Goal: Check status: Check status

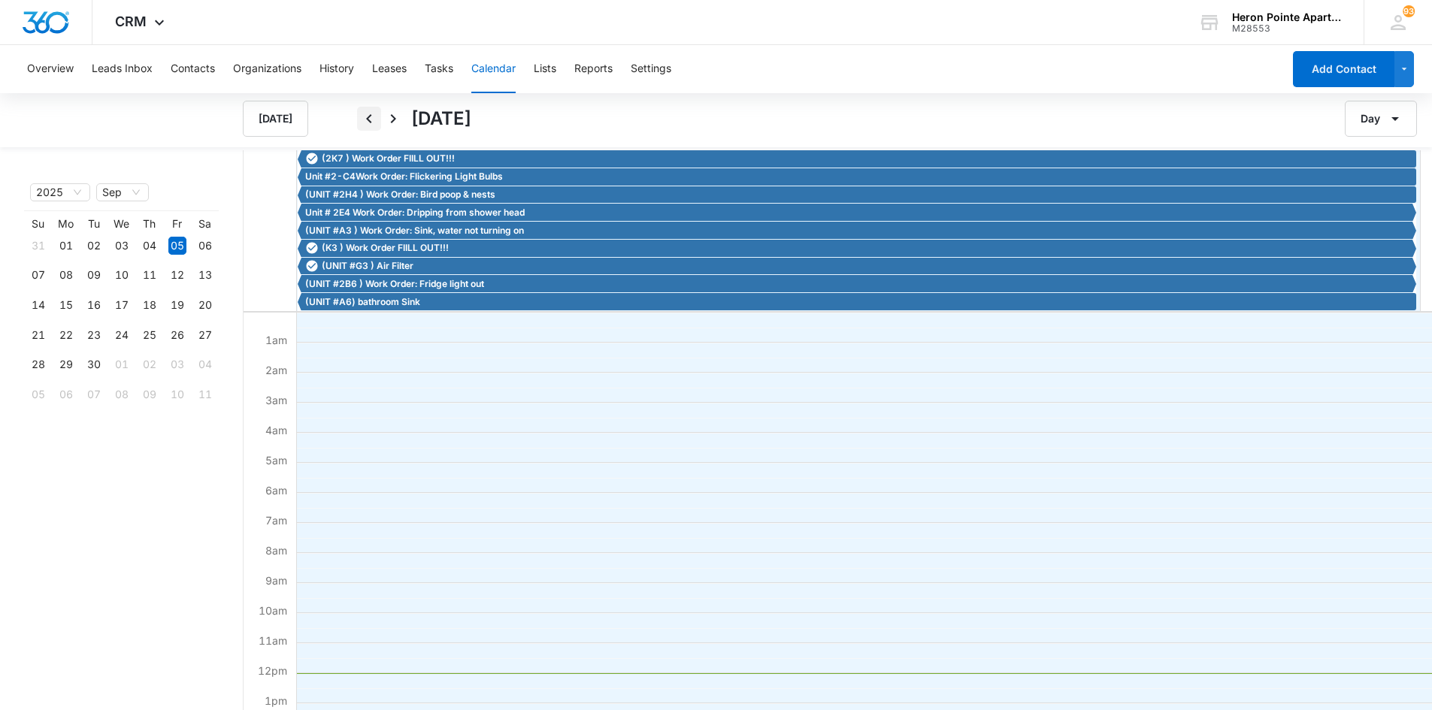
click at [369, 120] on icon "Back" at bounding box center [369, 119] width 18 height 18
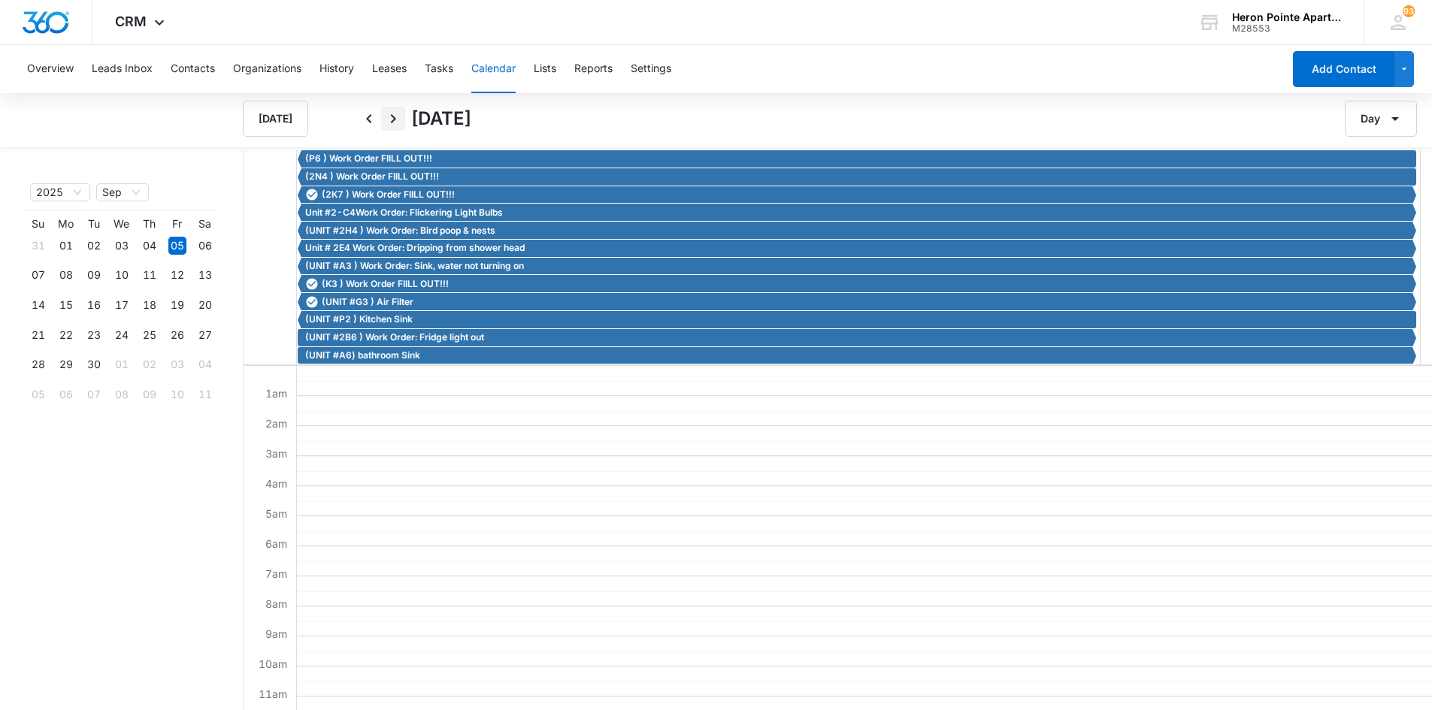
click at [396, 115] on icon "Next" at bounding box center [393, 119] width 18 height 18
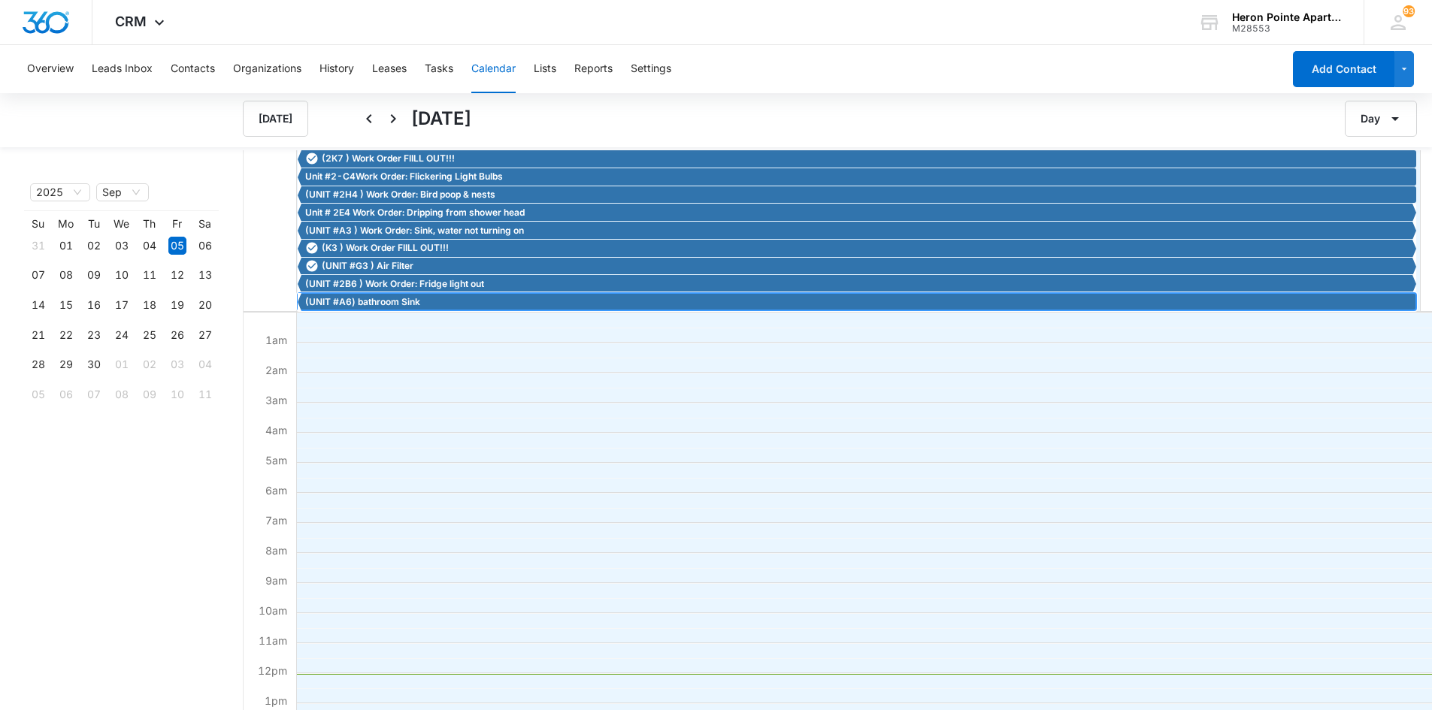
click at [414, 299] on span "(UNIT #A6) bathroom Sink" at bounding box center [362, 302] width 115 height 14
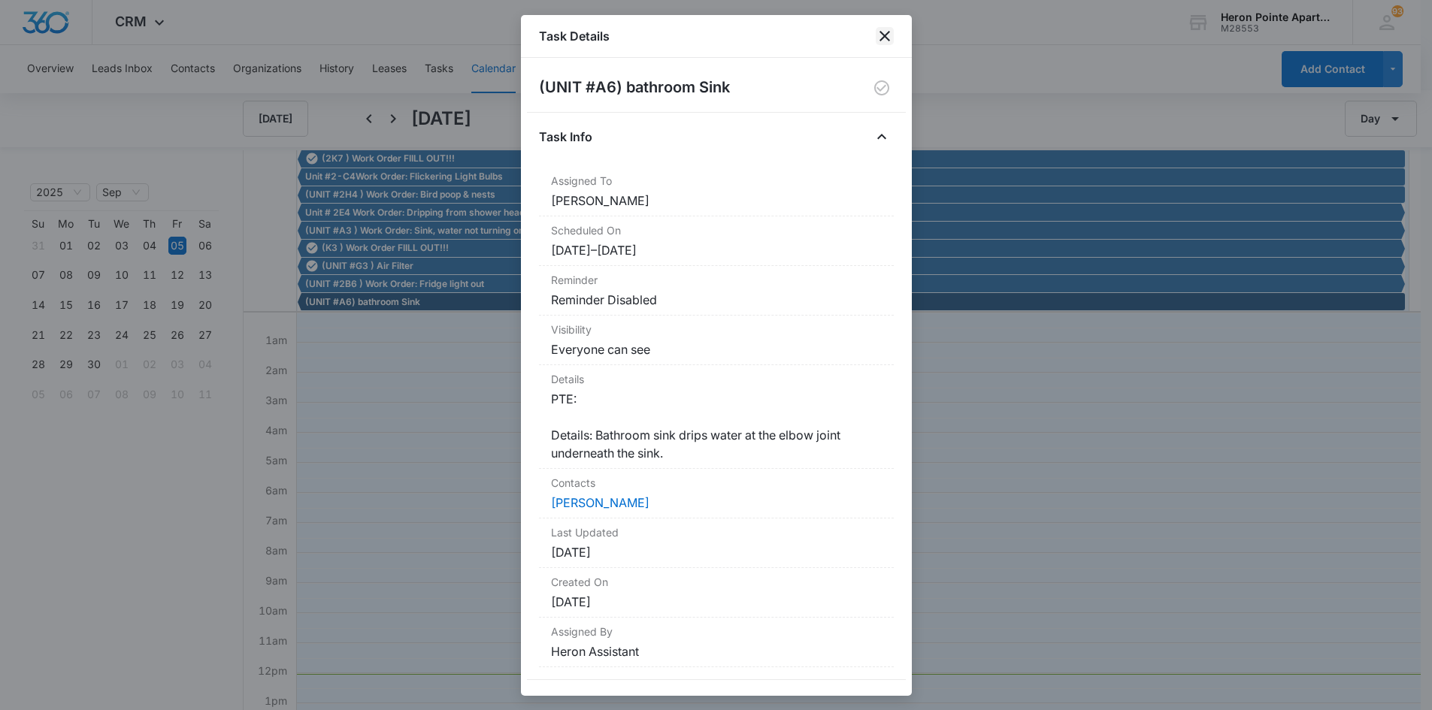
click at [885, 33] on icon "close" at bounding box center [885, 36] width 18 height 18
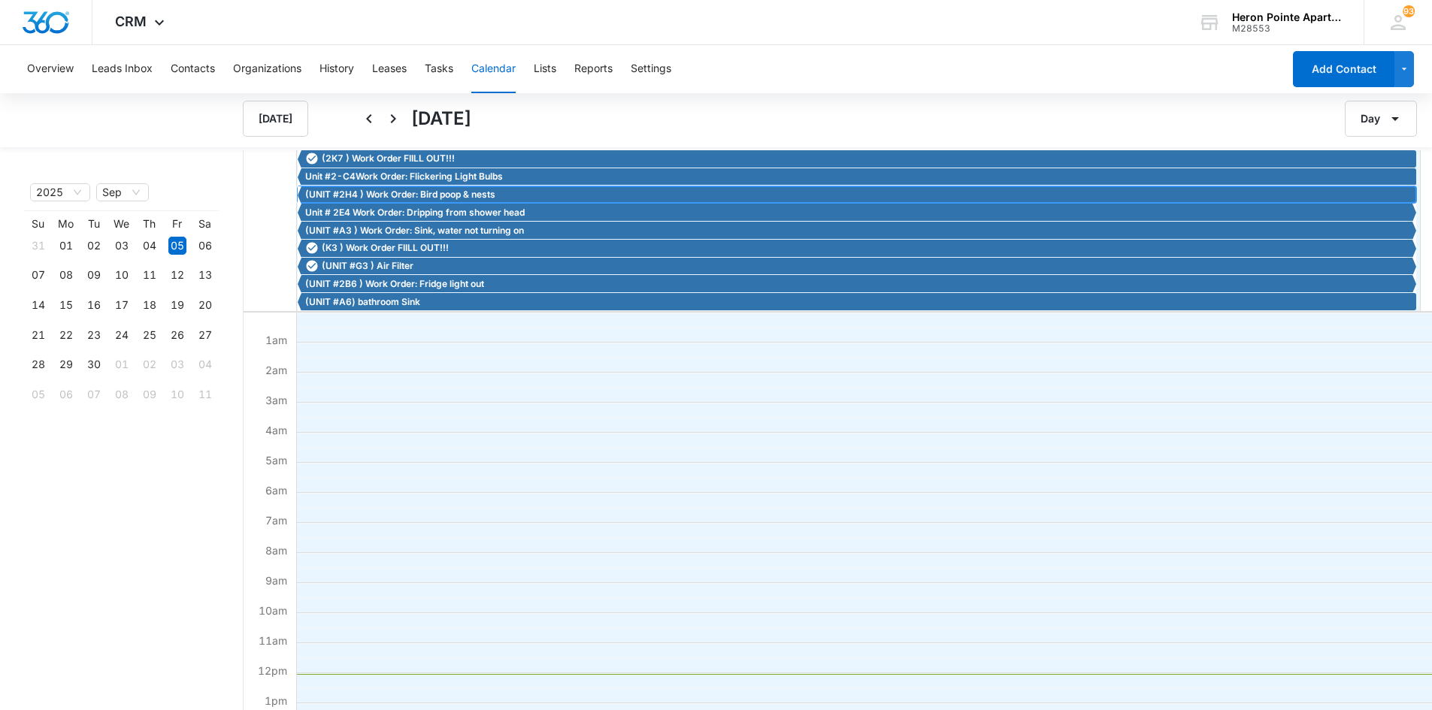
click at [424, 192] on span "(UNIT #2H4 ) Work Order: Bird poop & nests" at bounding box center [400, 195] width 190 height 14
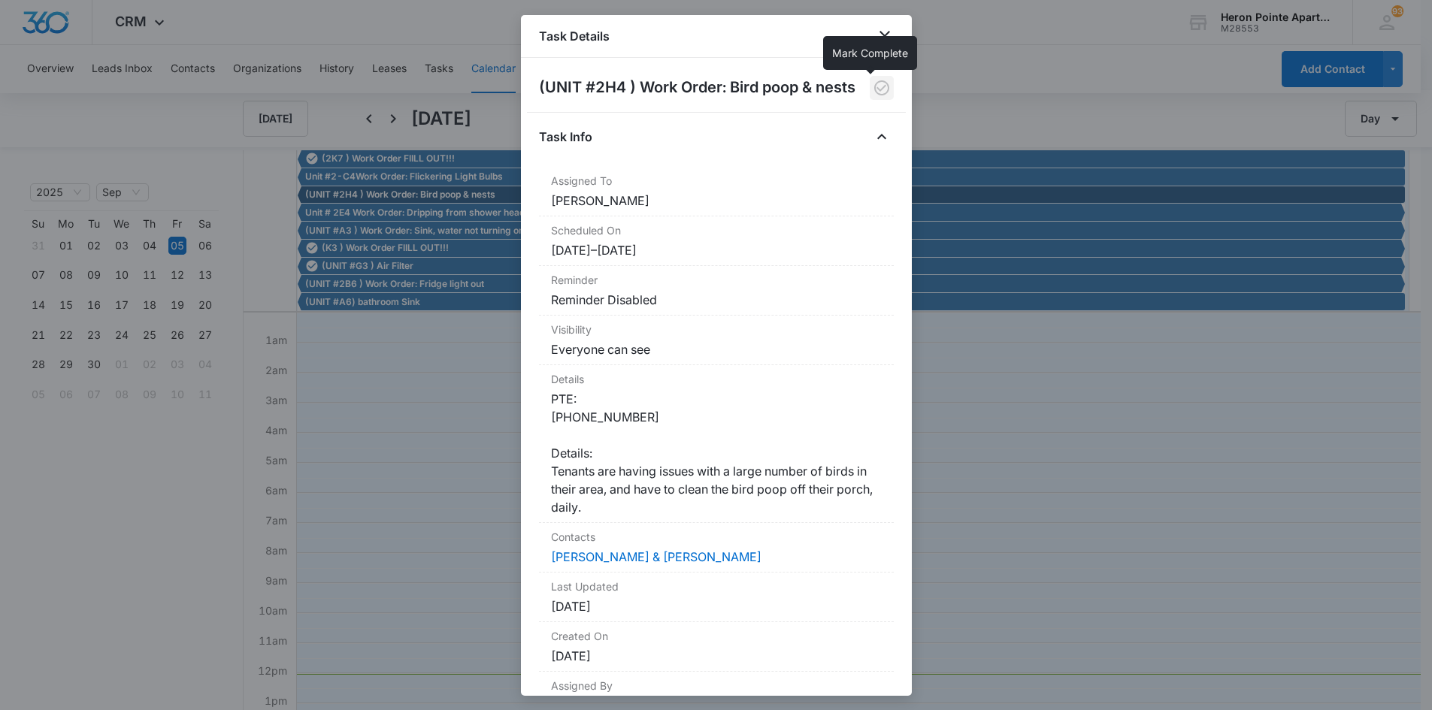
click at [873, 86] on icon "button" at bounding box center [882, 88] width 18 height 18
click at [885, 35] on icon "close" at bounding box center [884, 36] width 11 height 11
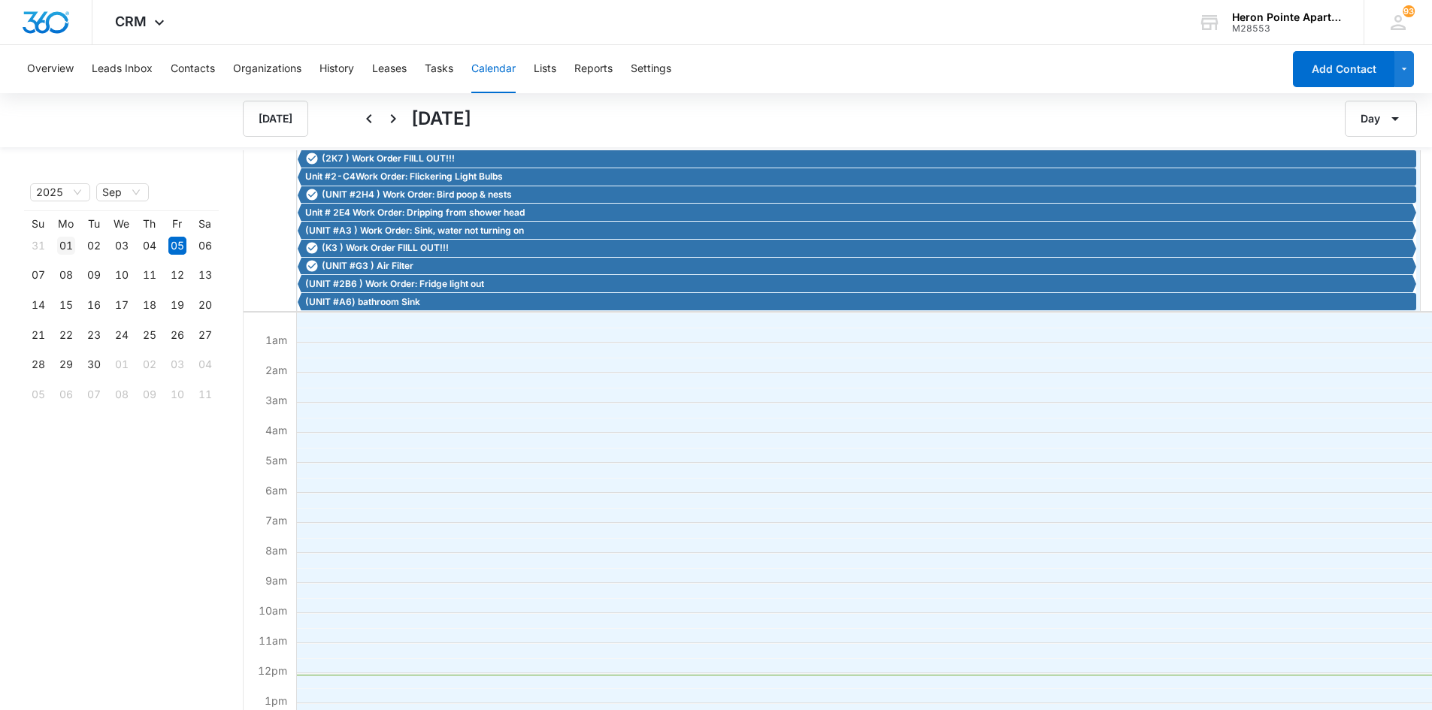
click at [66, 245] on div "01" at bounding box center [66, 246] width 18 height 18
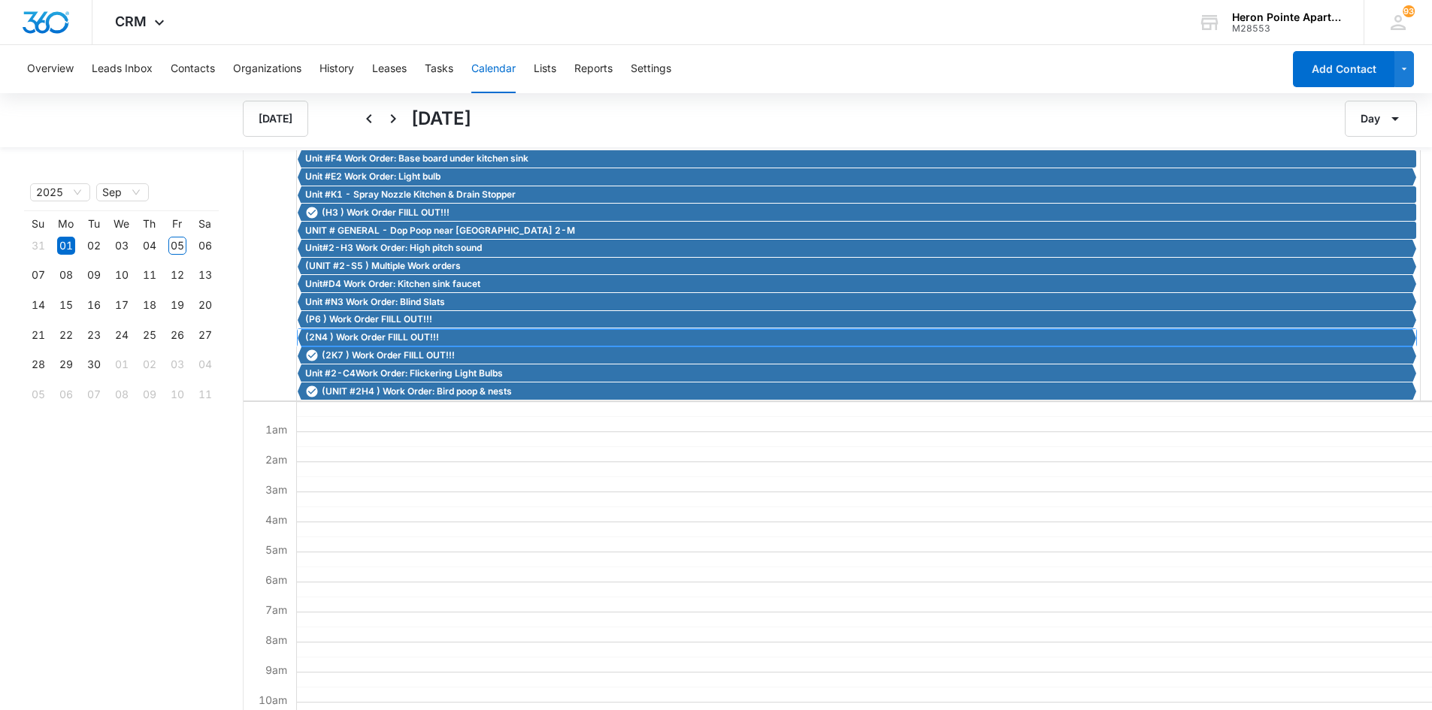
click at [374, 336] on span "(2N4 ) Work Order FIILL OUT!!!" at bounding box center [372, 338] width 134 height 14
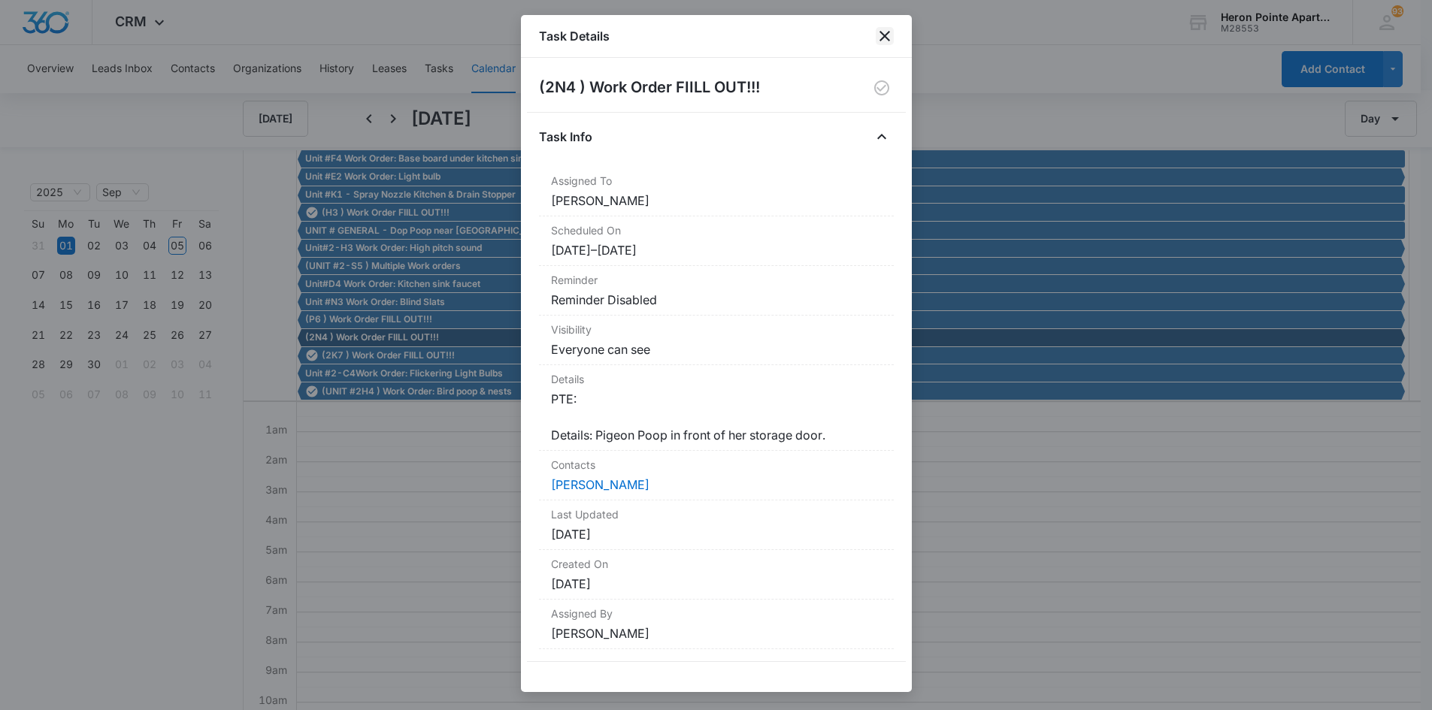
click at [891, 34] on icon "close" at bounding box center [885, 36] width 18 height 18
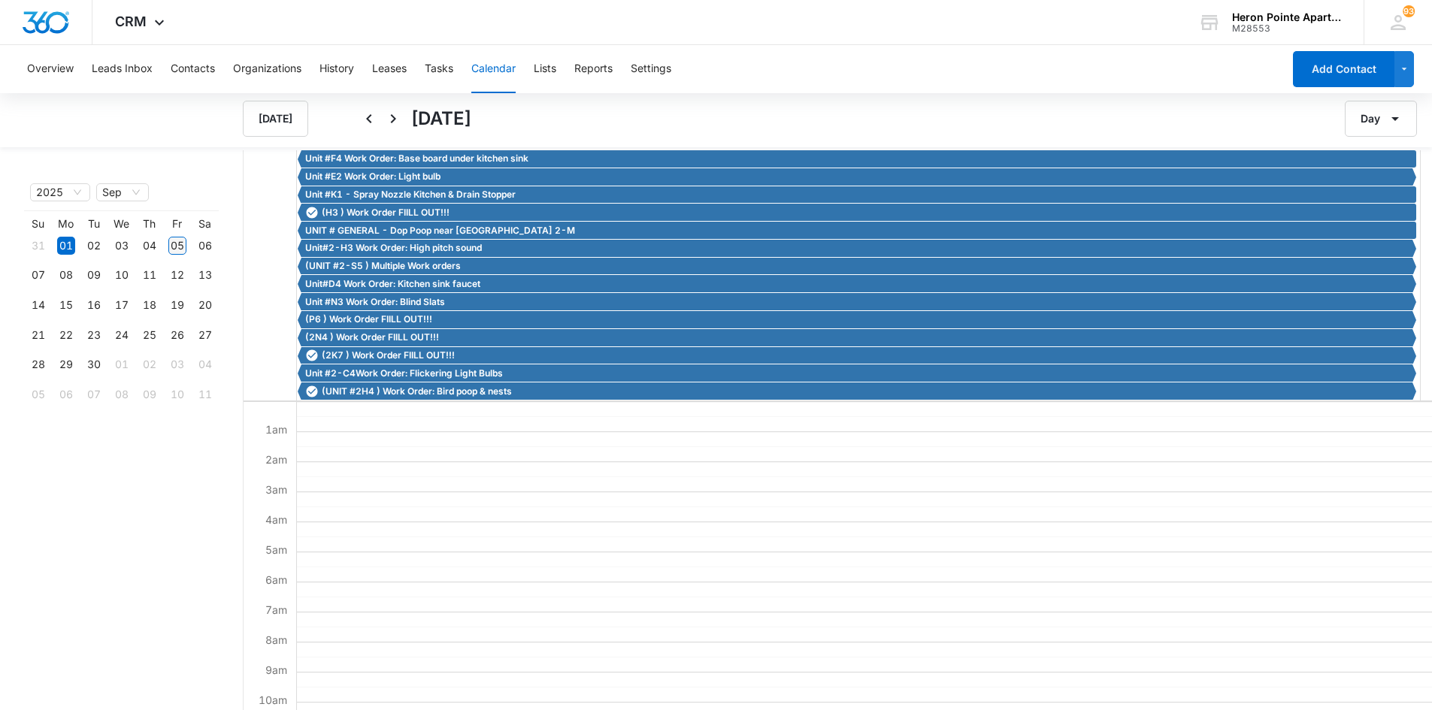
click at [174, 241] on div "05" at bounding box center [177, 246] width 18 height 18
